Goal: Task Accomplishment & Management: Manage account settings

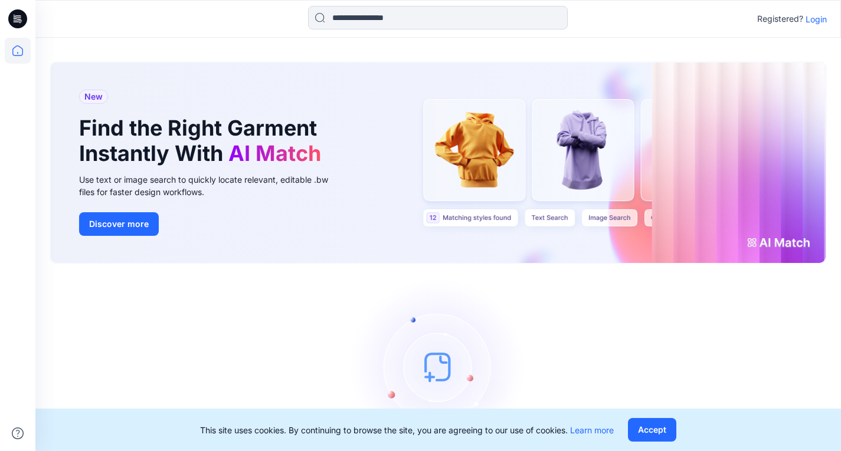
click at [822, 19] on p "Login" at bounding box center [815, 19] width 21 height 12
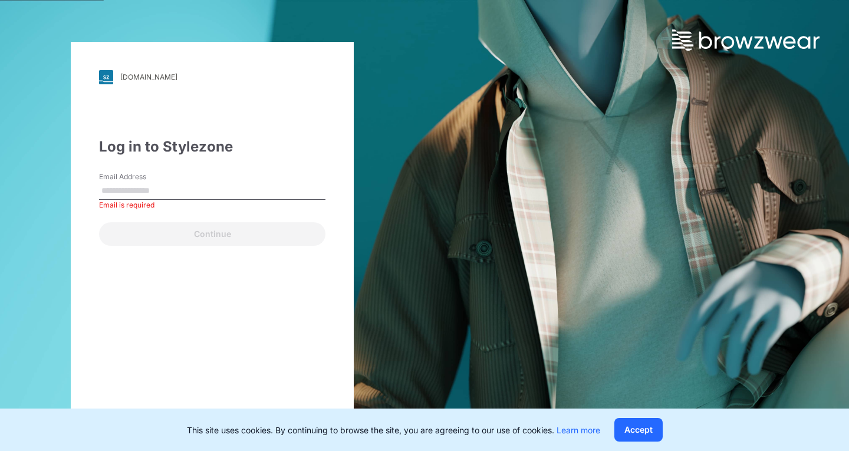
paste input "**********"
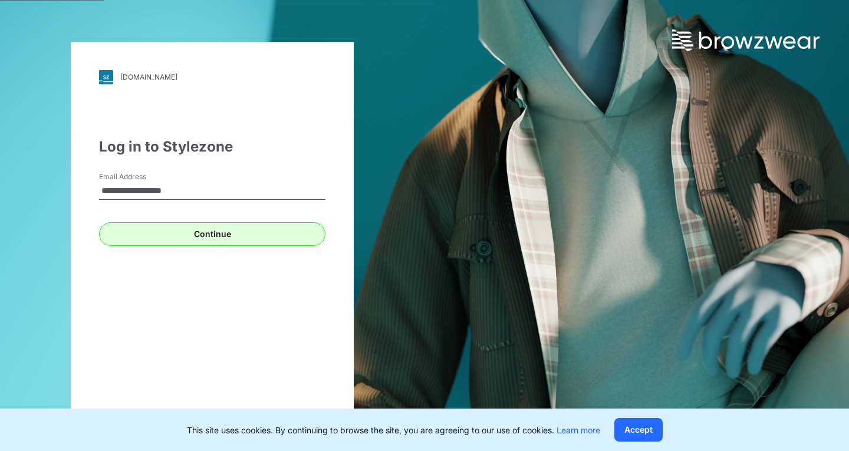
type input "**********"
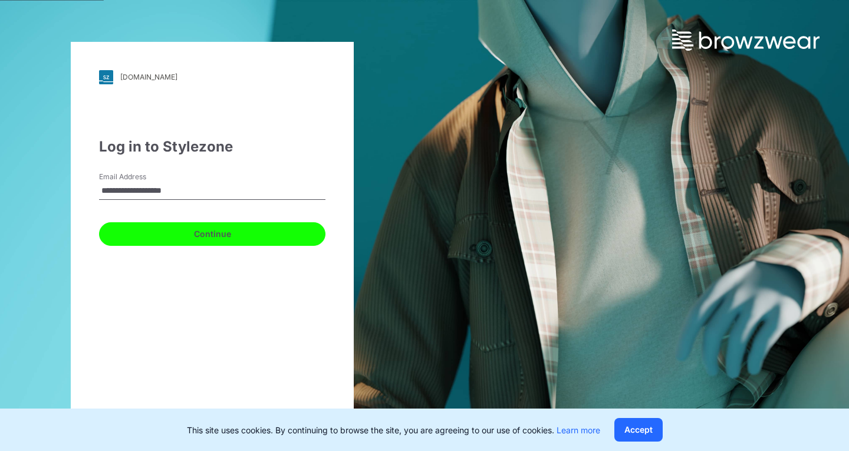
click at [173, 232] on button "Continue" at bounding box center [212, 234] width 227 height 24
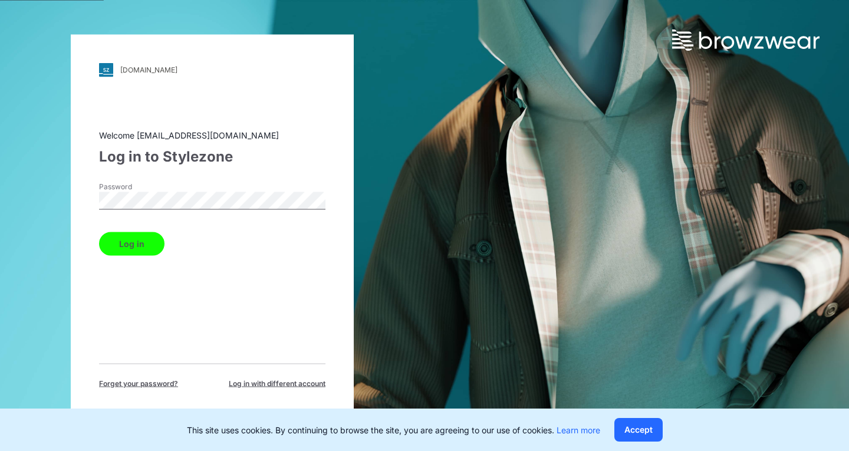
click at [134, 238] on button "Log in" at bounding box center [131, 244] width 65 height 24
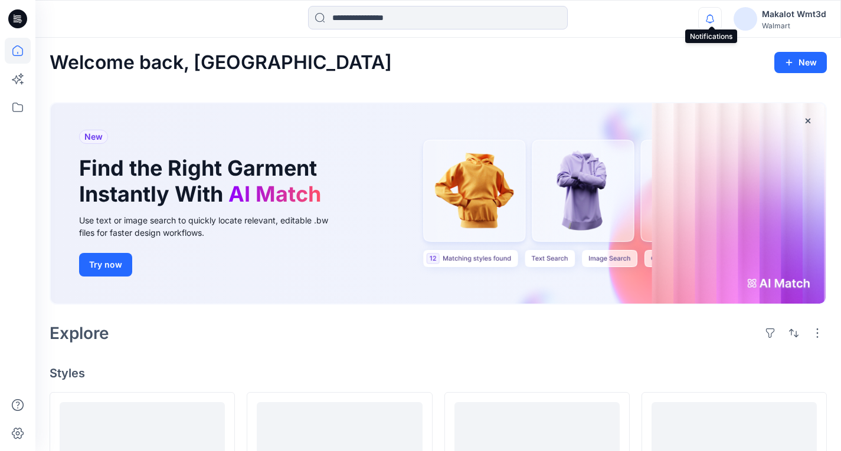
click at [710, 10] on icon "button" at bounding box center [709, 19] width 22 height 24
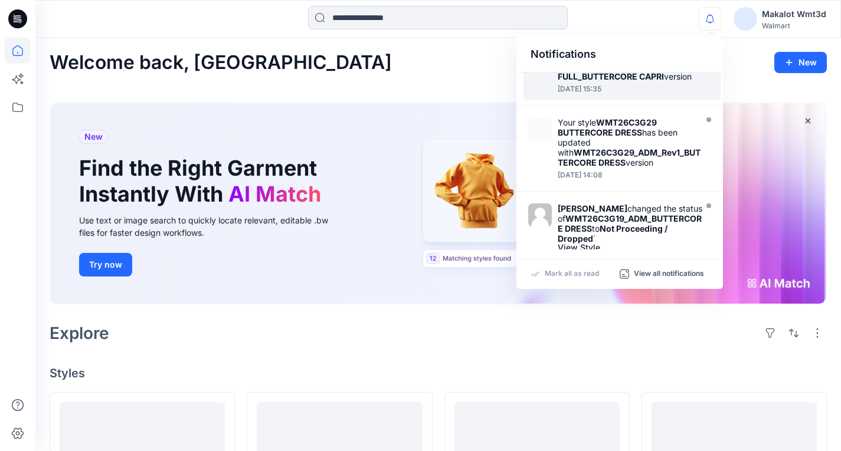
scroll to position [236, 0]
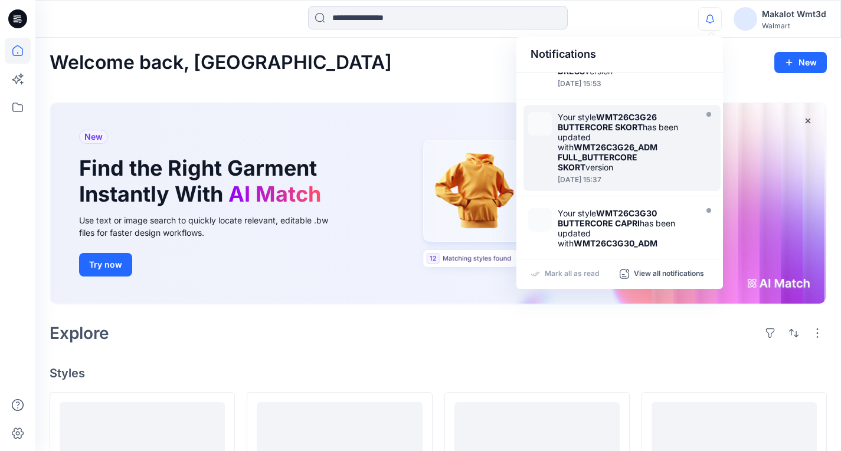
click at [630, 159] on div "Your style WMT26C3G26 BUTTERCORE SKORT has been updated with WMT26C3G26_ADM FUL…" at bounding box center [625, 142] width 136 height 60
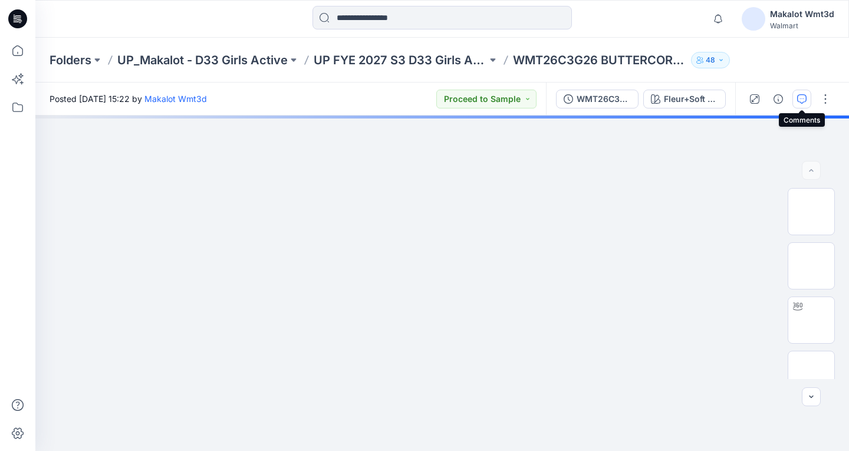
click at [799, 94] on icon "button" at bounding box center [801, 98] width 9 height 9
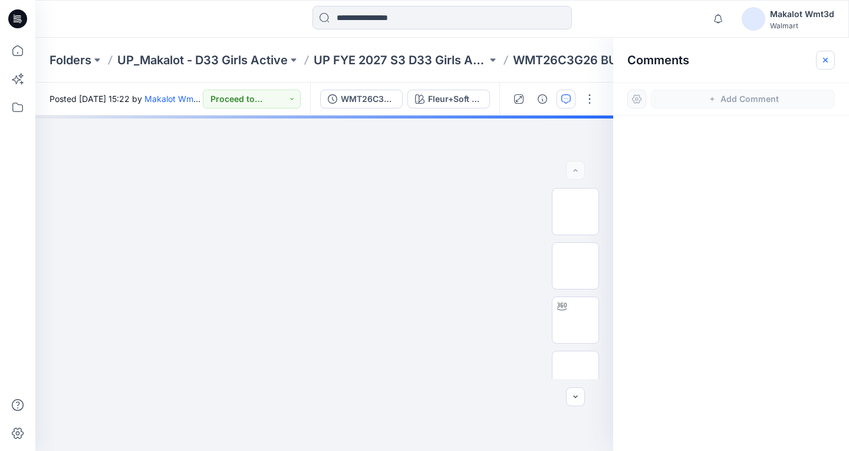
click at [828, 56] on icon "button" at bounding box center [825, 59] width 9 height 9
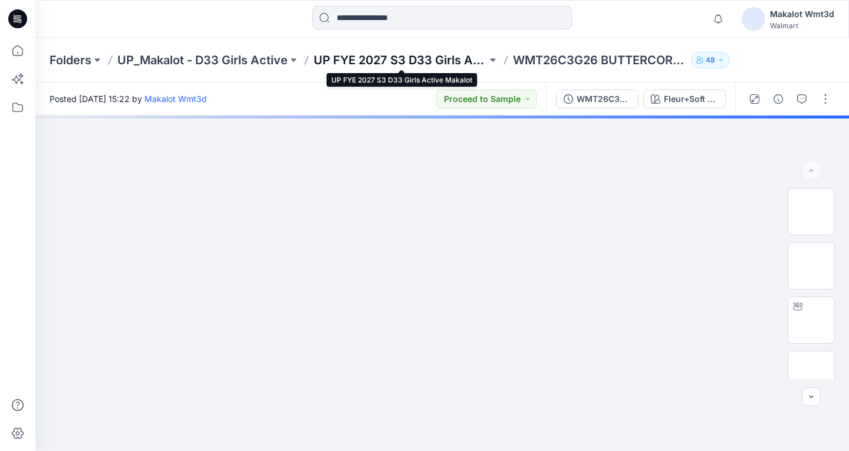
click at [388, 64] on p "UP FYE 2027 S3 D33 Girls Active Makalot" at bounding box center [400, 60] width 173 height 17
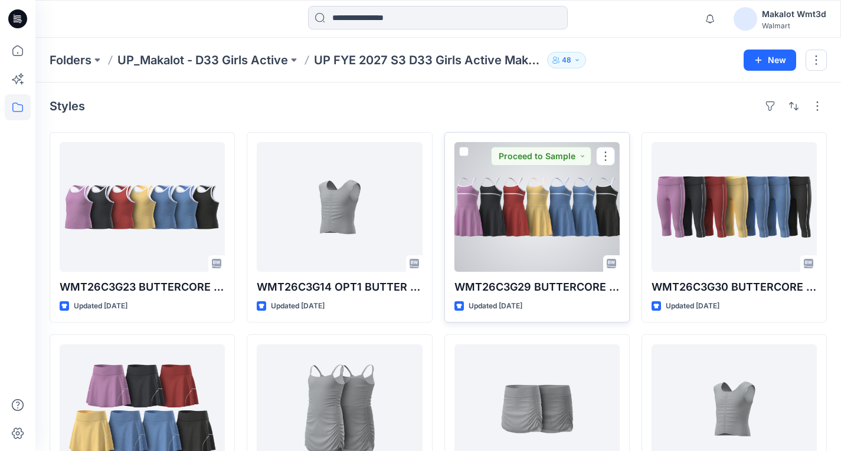
click at [544, 223] on div at bounding box center [536, 207] width 165 height 130
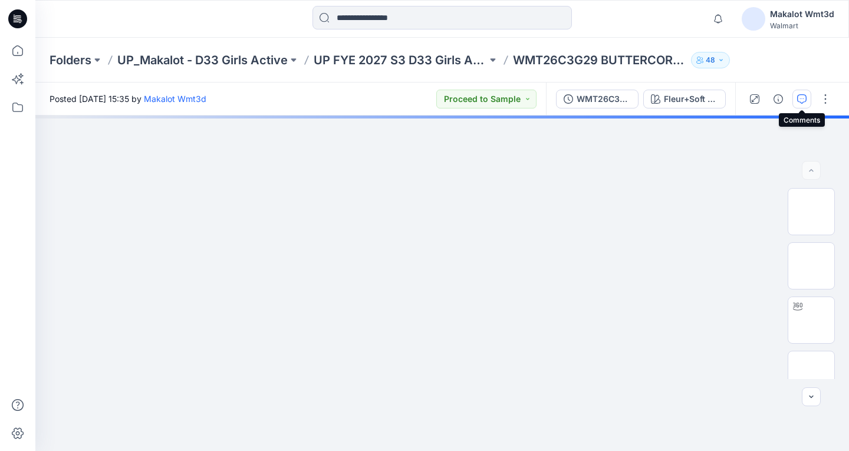
click at [801, 96] on icon "button" at bounding box center [801, 98] width 9 height 9
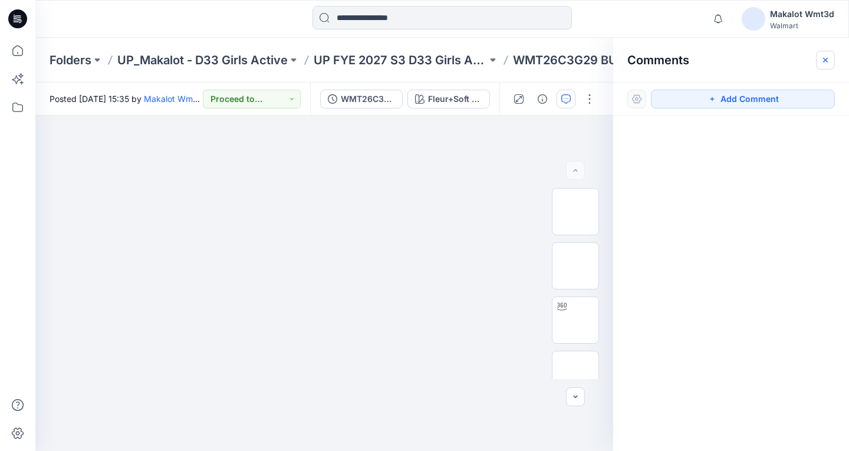
click at [826, 61] on icon "button" at bounding box center [825, 59] width 5 height 5
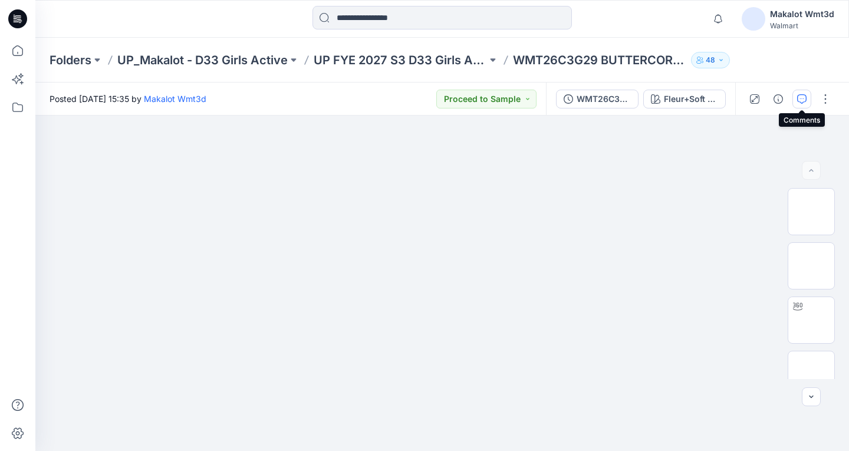
click at [801, 99] on icon "button" at bounding box center [801, 98] width 9 height 9
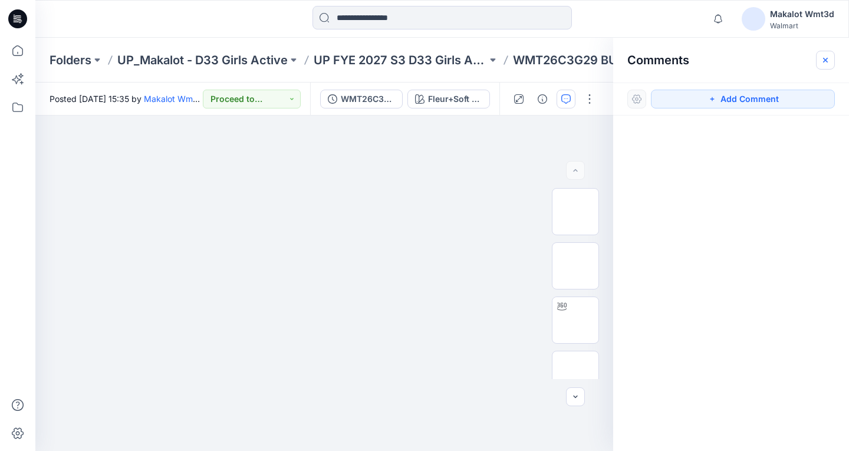
click at [824, 54] on button "button" at bounding box center [825, 60] width 19 height 19
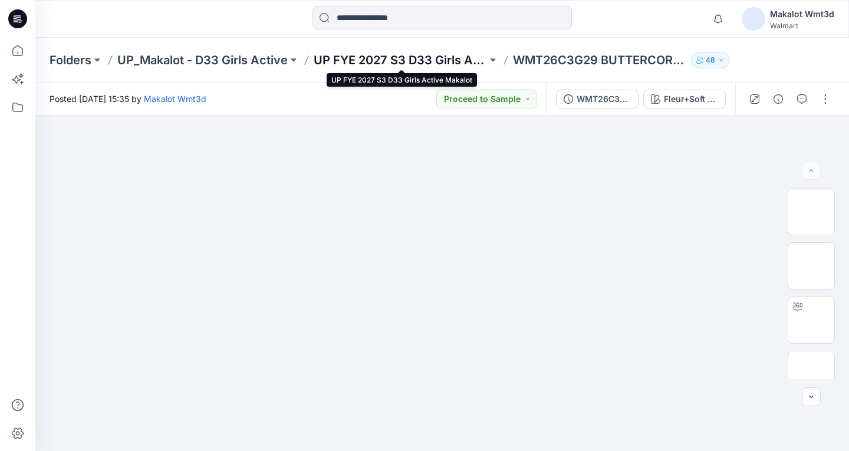
click at [412, 57] on p "UP FYE 2027 S3 D33 Girls Active Makalot" at bounding box center [400, 60] width 173 height 17
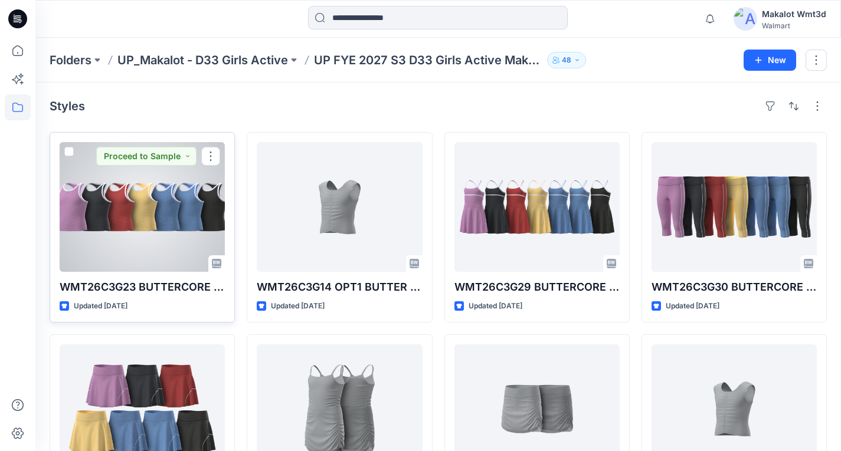
click at [143, 193] on div at bounding box center [142, 207] width 165 height 130
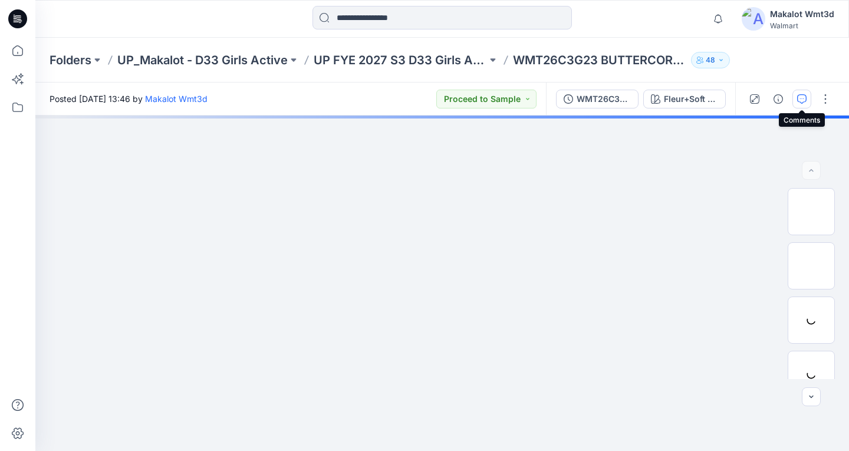
click at [803, 93] on button "button" at bounding box center [802, 99] width 19 height 19
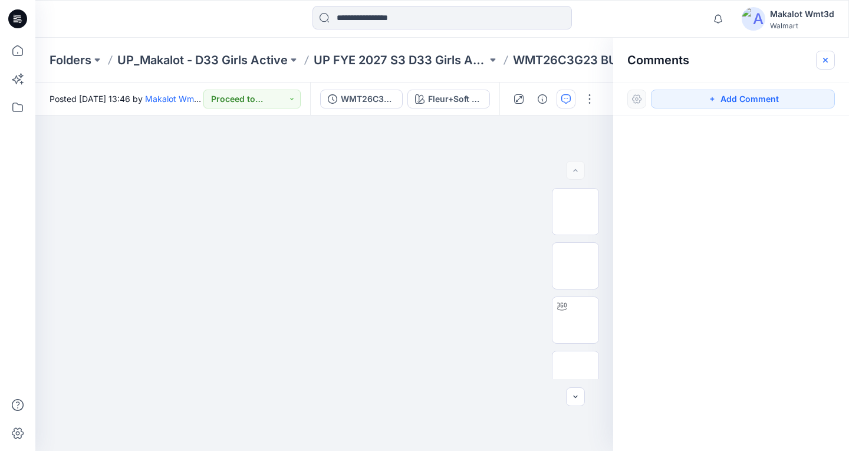
click at [825, 55] on icon "button" at bounding box center [825, 59] width 9 height 9
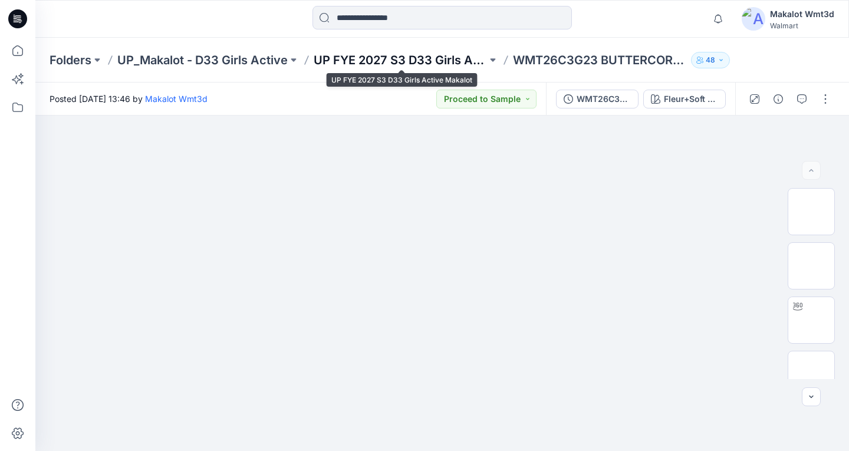
click at [400, 52] on p "UP FYE 2027 S3 D33 Girls Active Makalot" at bounding box center [400, 60] width 173 height 17
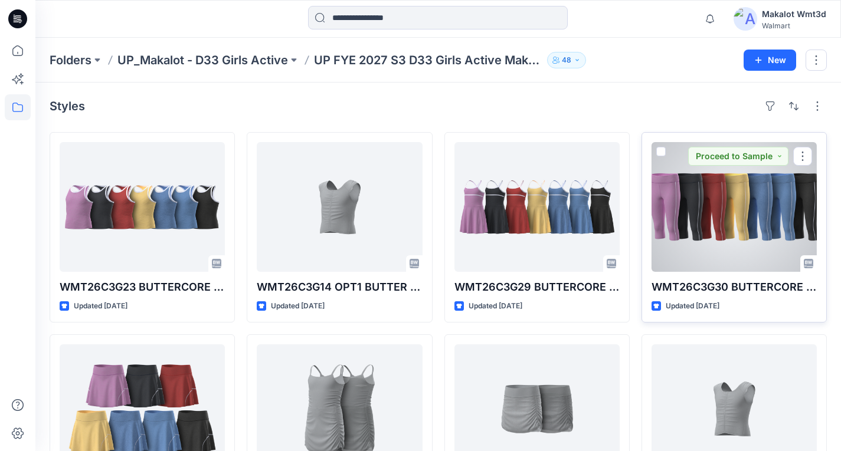
click at [804, 216] on div at bounding box center [733, 207] width 165 height 130
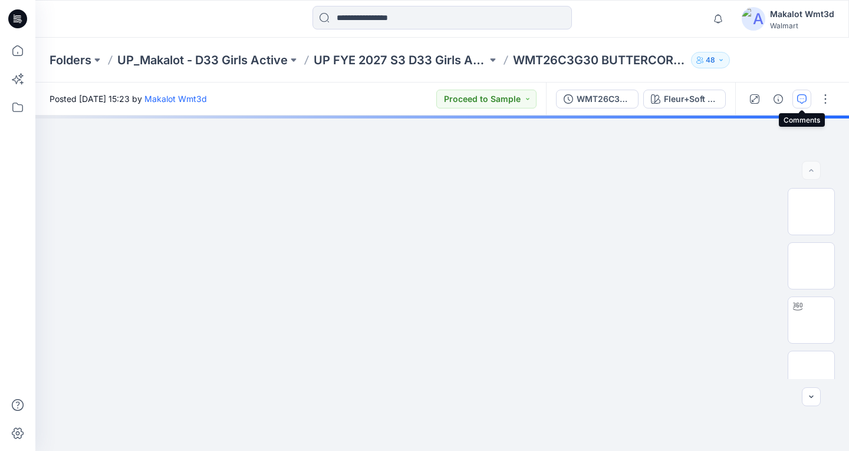
click at [800, 102] on icon "button" at bounding box center [801, 98] width 9 height 9
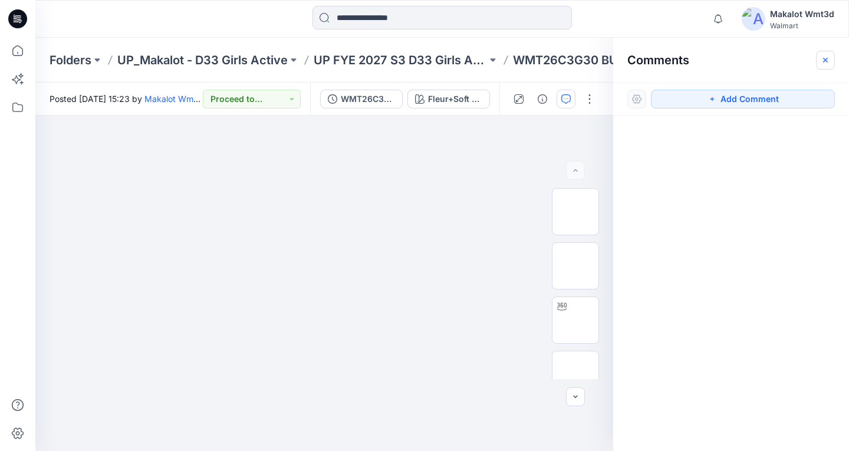
click at [828, 57] on icon "button" at bounding box center [825, 59] width 9 height 9
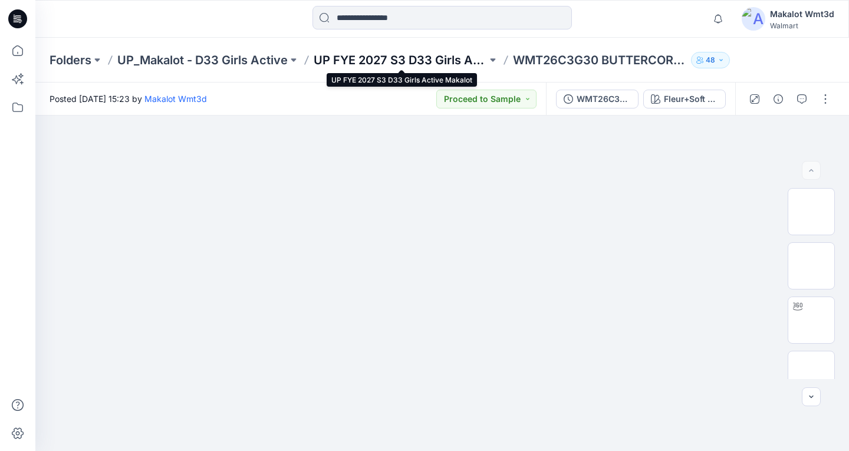
click at [336, 53] on p "UP FYE 2027 S3 D33 Girls Active Makalot" at bounding box center [400, 60] width 173 height 17
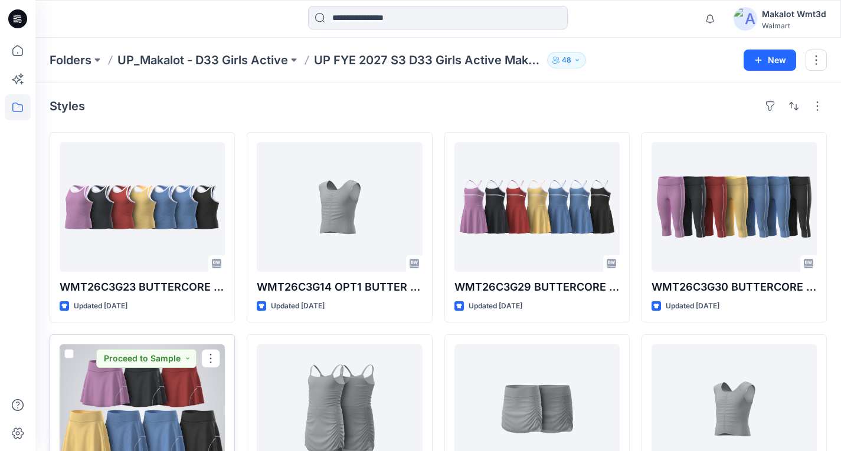
click at [166, 383] on div at bounding box center [142, 409] width 165 height 130
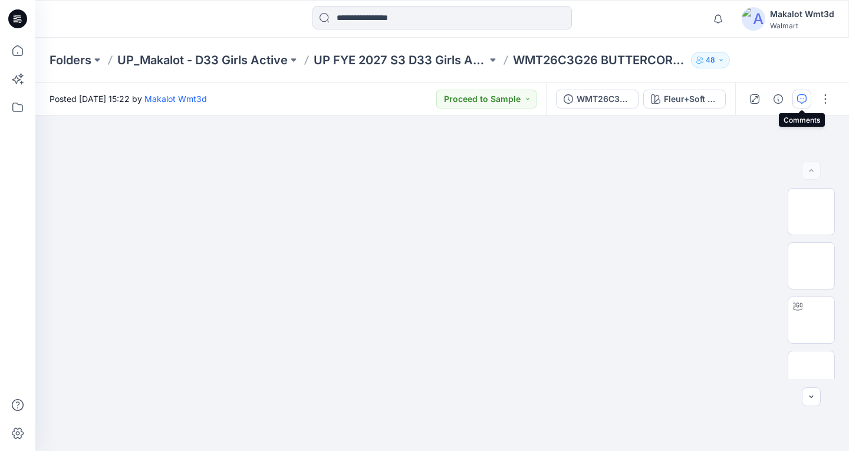
click at [802, 91] on button "button" at bounding box center [802, 99] width 19 height 19
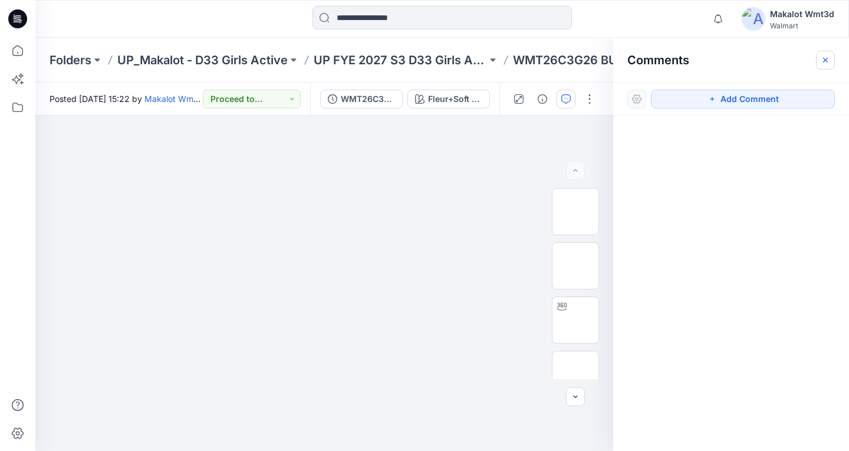
click at [822, 64] on icon "button" at bounding box center [825, 59] width 9 height 9
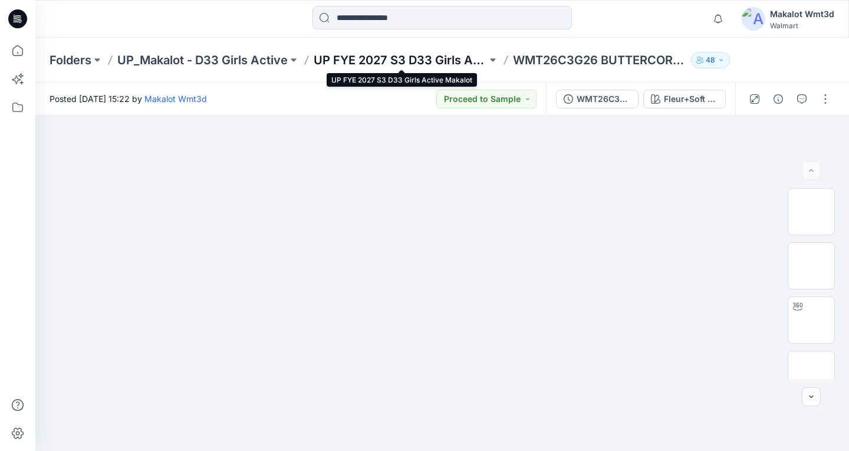
click at [367, 55] on p "UP FYE 2027 S3 D33 Girls Active Makalot" at bounding box center [400, 60] width 173 height 17
